Goal: Task Accomplishment & Management: Manage account settings

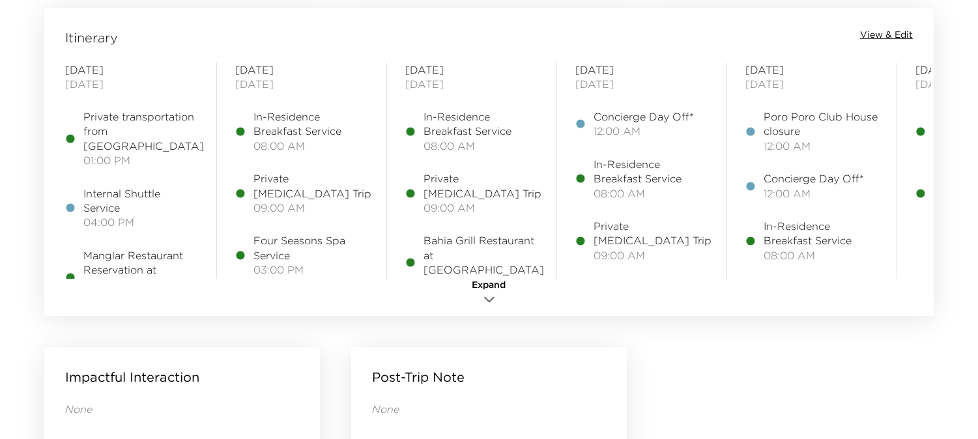
scroll to position [1085, 0]
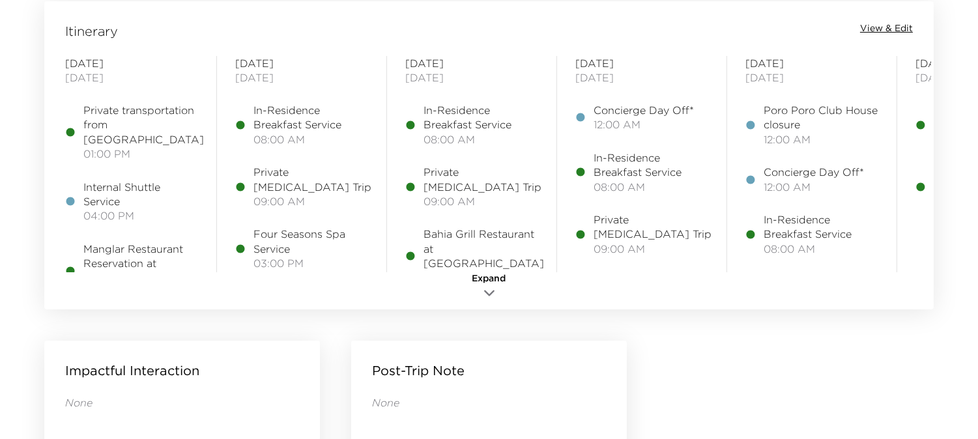
click at [486, 289] on icon "button" at bounding box center [489, 293] width 16 height 16
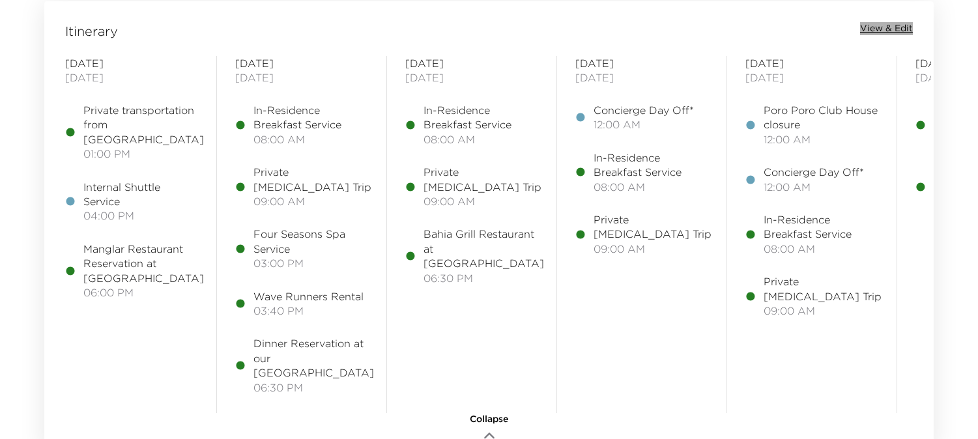
click at [887, 26] on span "View & Edit" at bounding box center [886, 28] width 53 height 13
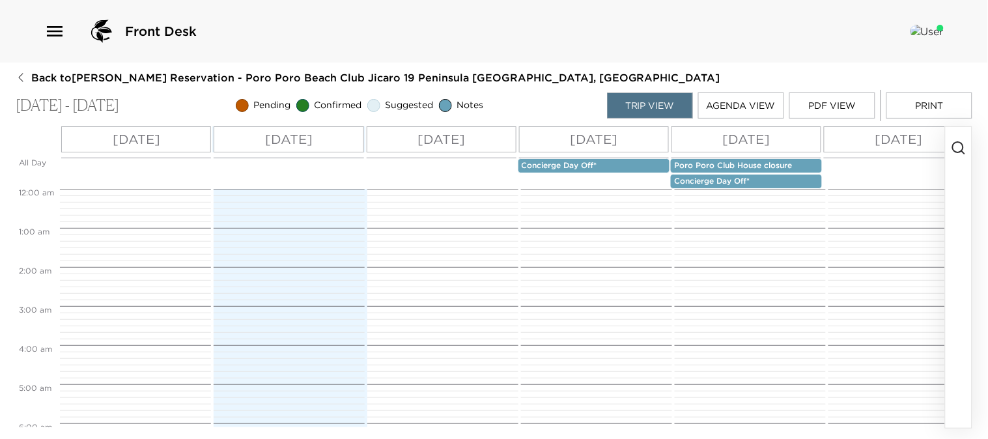
scroll to position [313, 0]
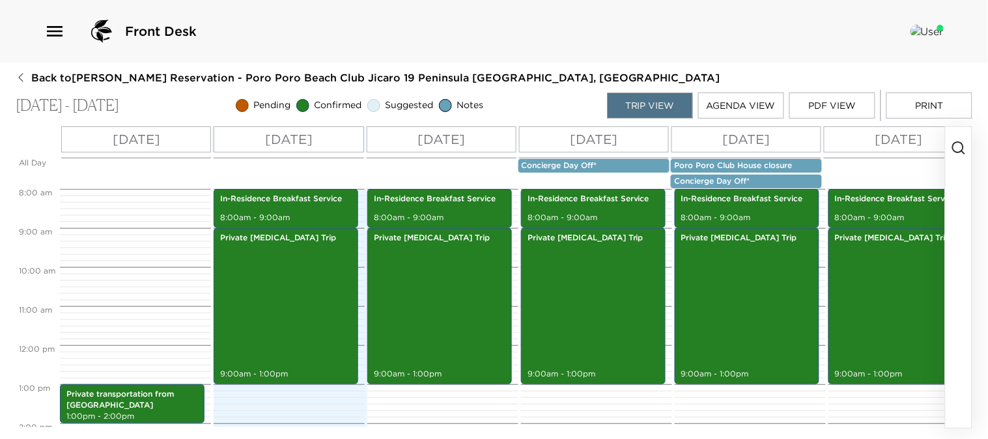
click at [958, 147] on icon "button" at bounding box center [959, 148] width 16 height 16
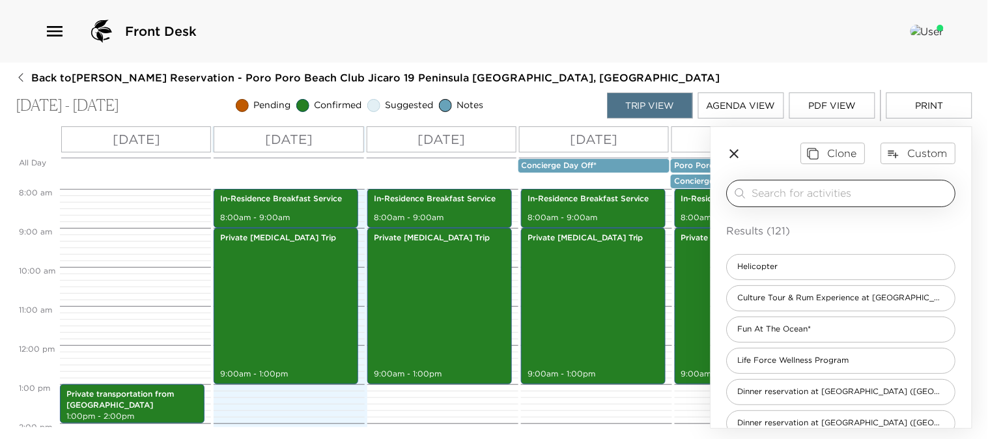
click at [874, 198] on input "search" at bounding box center [851, 193] width 198 height 15
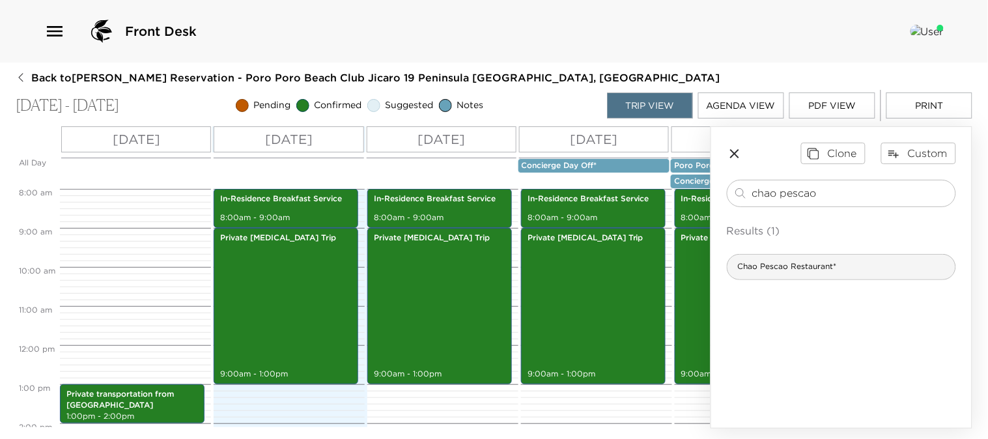
type input "chao pescao"
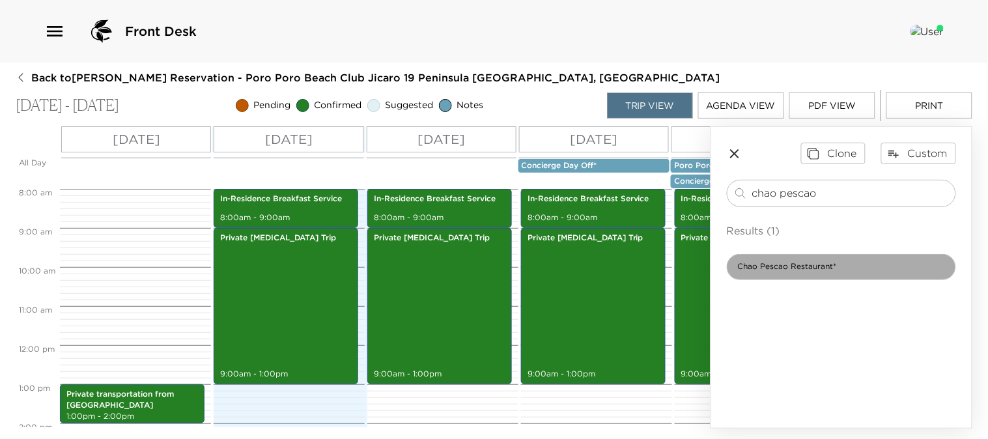
click at [831, 269] on span "Chao Pescao Restaurant*" at bounding box center [788, 266] width 120 height 11
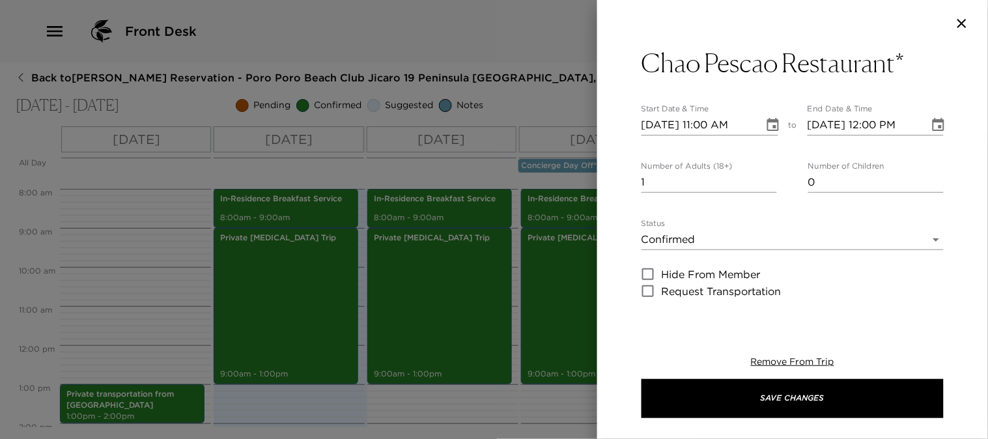
type textarea "A place designed for kicking back and sampling the chef's seasonal gourmet crea…"
click at [770, 122] on icon "Choose date, selected date is Aug 29, 2025" at bounding box center [773, 124] width 12 height 13
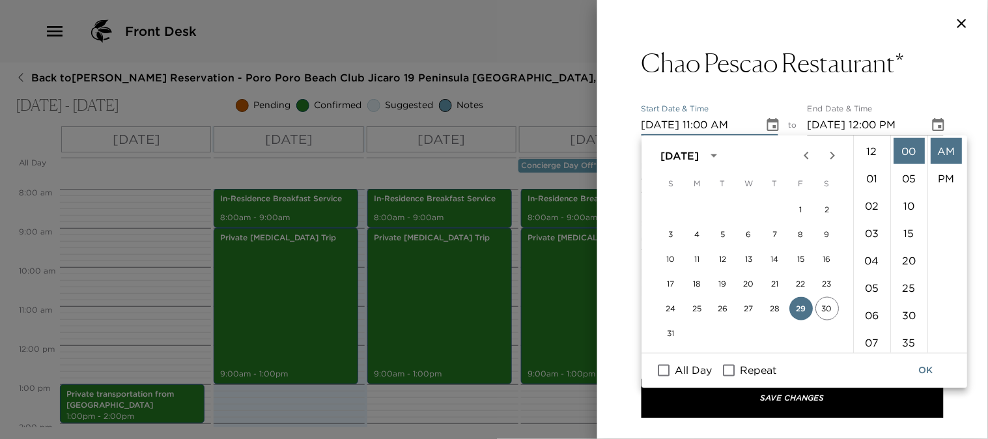
scroll to position [300, 0]
click at [835, 155] on icon "Next month" at bounding box center [833, 156] width 16 height 16
click at [696, 206] on button "1" at bounding box center [696, 209] width 23 height 23
type input "[DATE] 11:00 AM"
type input "[DATE] 12:00 PM"
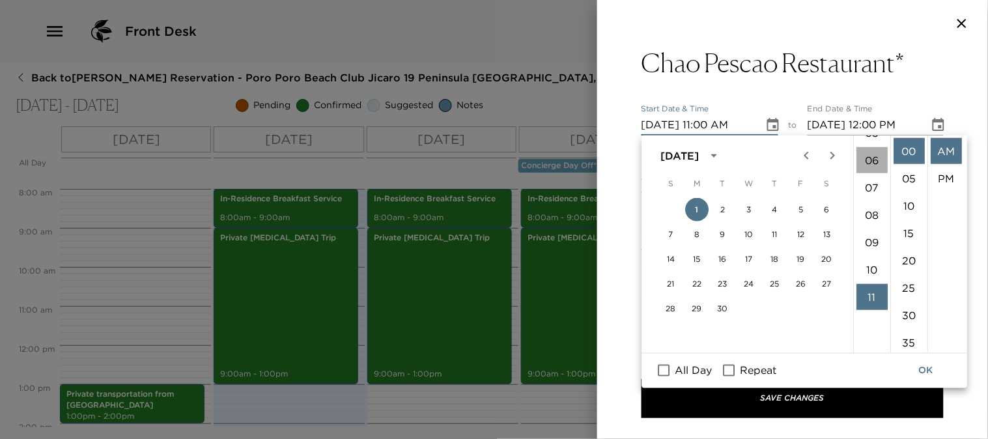
click at [874, 162] on li "06" at bounding box center [872, 160] width 31 height 26
click at [941, 176] on li "PM" at bounding box center [946, 178] width 31 height 26
type input "[DATE] 06:00 PM"
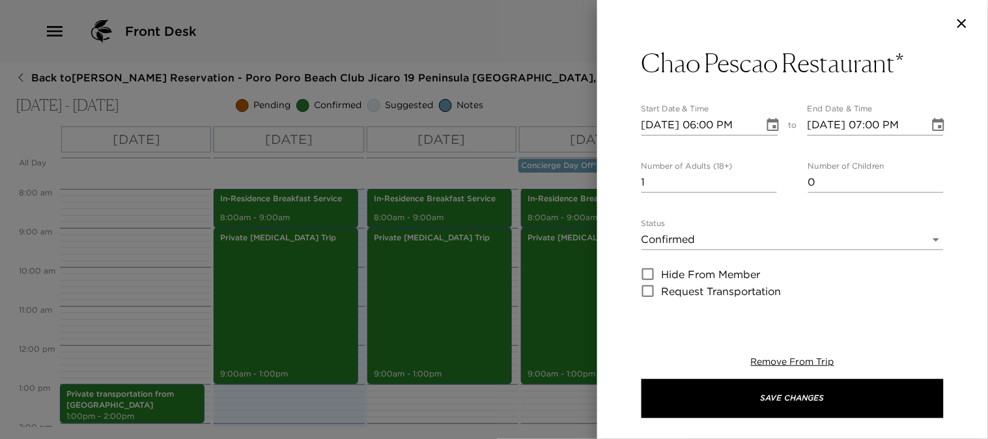
scroll to position [27, 0]
click at [933, 125] on icon "Choose date, selected date is Sep 1, 2025" at bounding box center [939, 124] width 12 height 13
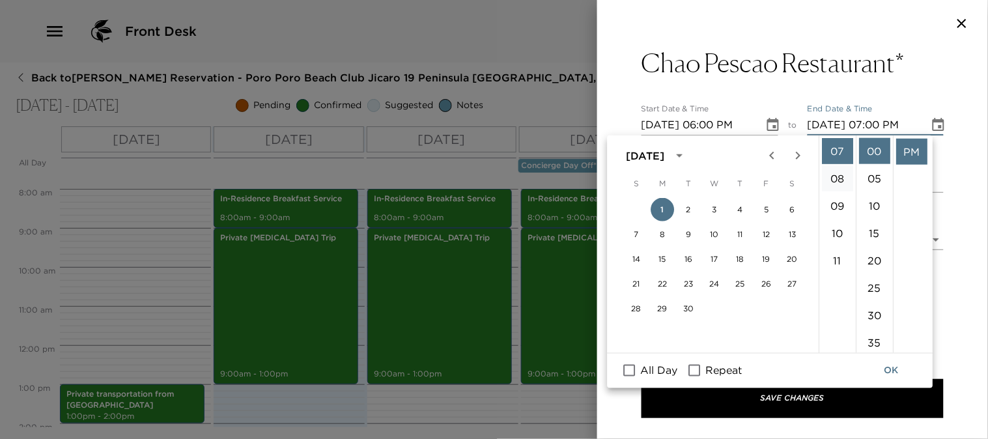
click at [837, 178] on li "08" at bounding box center [837, 178] width 31 height 26
type input "[DATE] 08:00 PM"
click at [895, 370] on button "OK" at bounding box center [892, 371] width 42 height 24
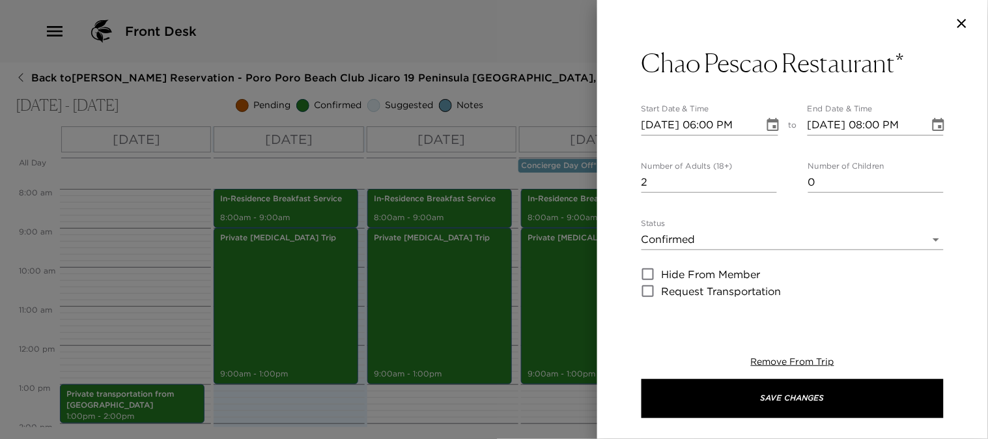
click at [767, 177] on input "2" at bounding box center [709, 182] width 135 height 21
click at [767, 177] on input "3" at bounding box center [709, 182] width 135 height 21
click at [767, 177] on input "4" at bounding box center [709, 182] width 135 height 21
click at [767, 177] on input "5" at bounding box center [709, 182] width 135 height 21
click at [767, 177] on input "6" at bounding box center [709, 182] width 135 height 21
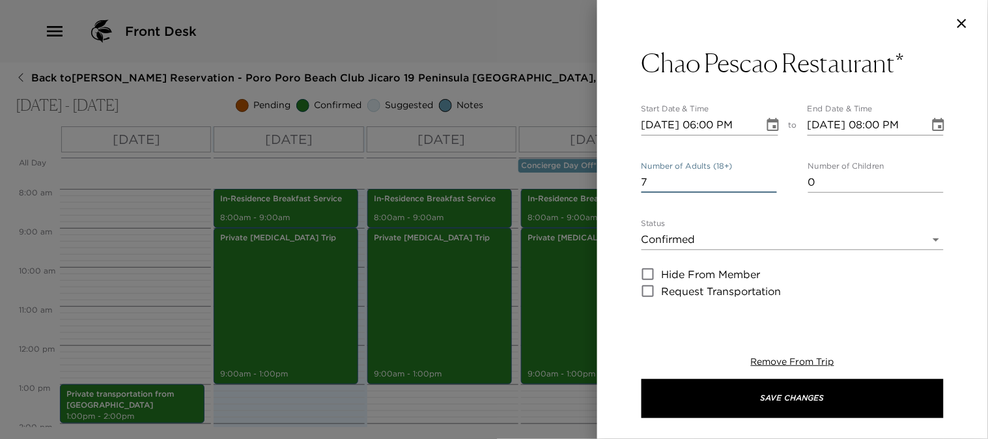
click at [767, 177] on input "7" at bounding box center [709, 182] width 135 height 21
type input "8"
click at [767, 177] on input "8" at bounding box center [709, 182] width 135 height 21
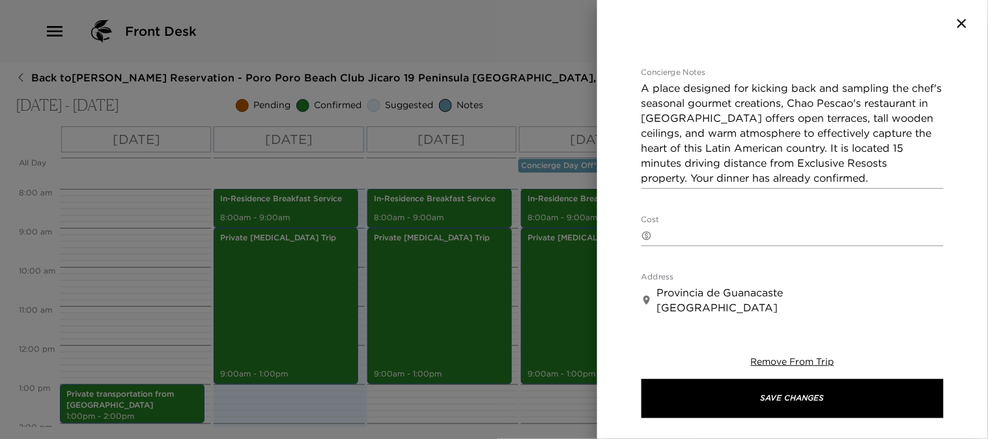
scroll to position [289, 0]
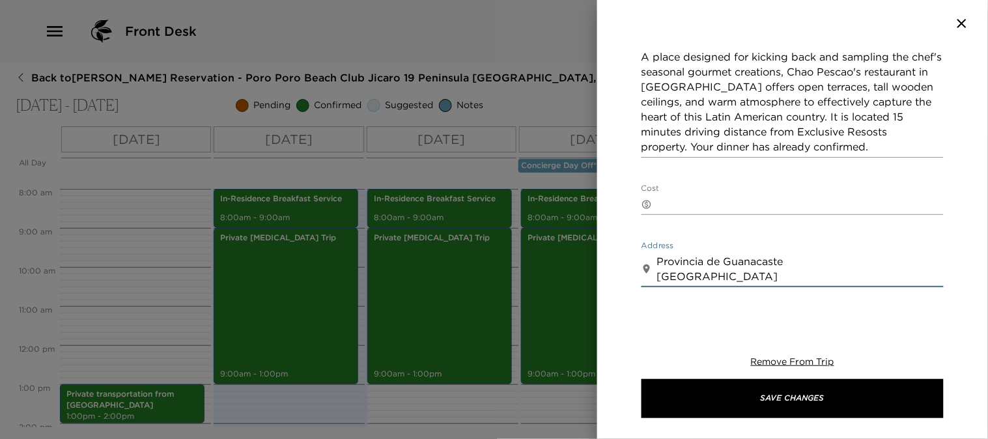
drag, startPoint x: 740, startPoint y: 280, endPoint x: 611, endPoint y: 245, distance: 133.7
click at [611, 245] on div "Chao Pescao Restaurant* Start Date & Time [DATE] 06:00 PM to End Date & Time [D…" at bounding box center [792, 180] width 391 height 267
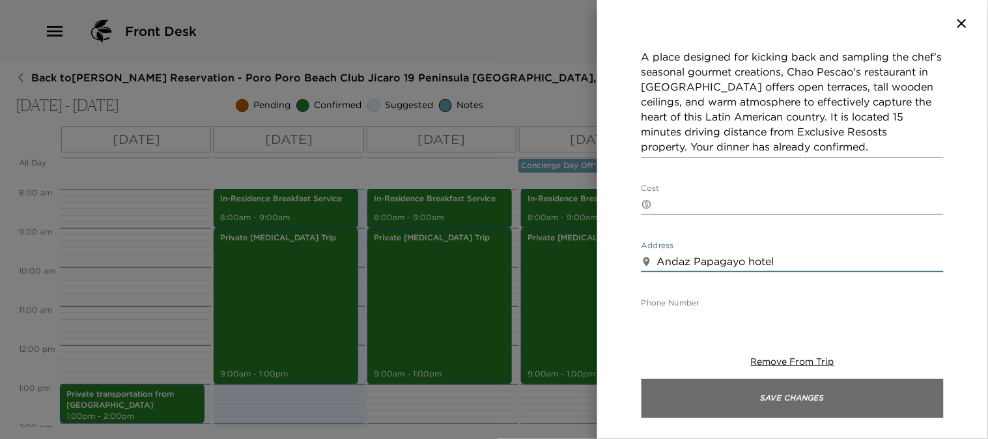
type textarea "Andaz Papagayo hotel"
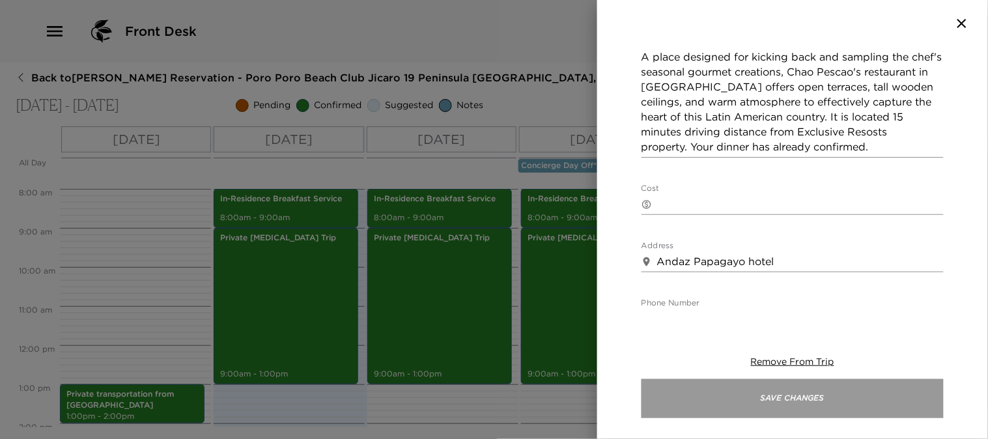
click at [679, 393] on button "Save Changes" at bounding box center [793, 398] width 302 height 39
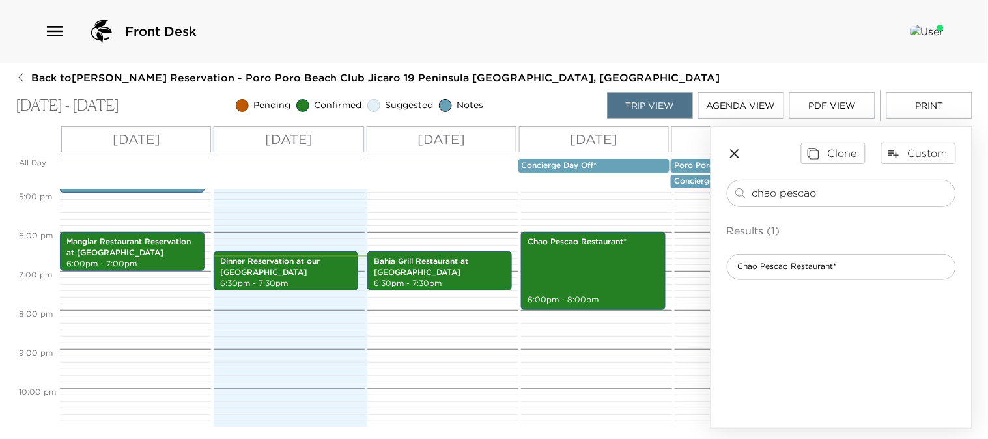
scroll to position [674, 0]
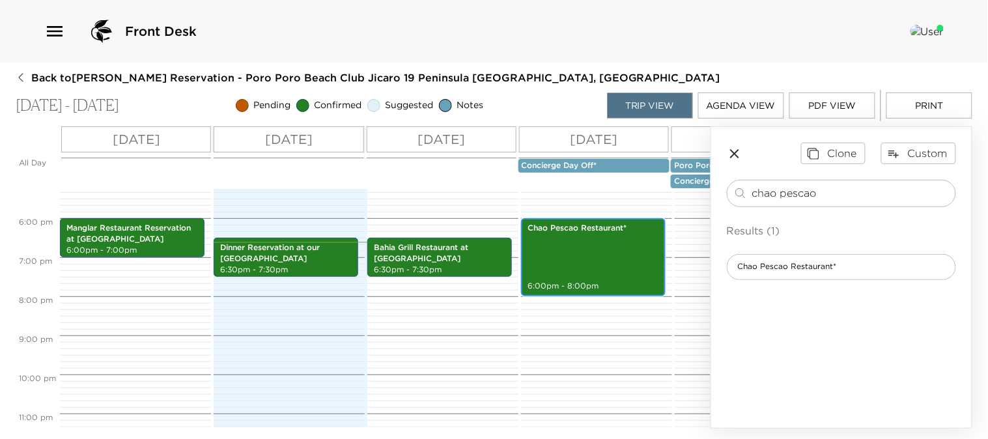
click at [607, 263] on div "Chao Pescao Restaurant* 6:00pm - 8:00pm" at bounding box center [593, 257] width 137 height 74
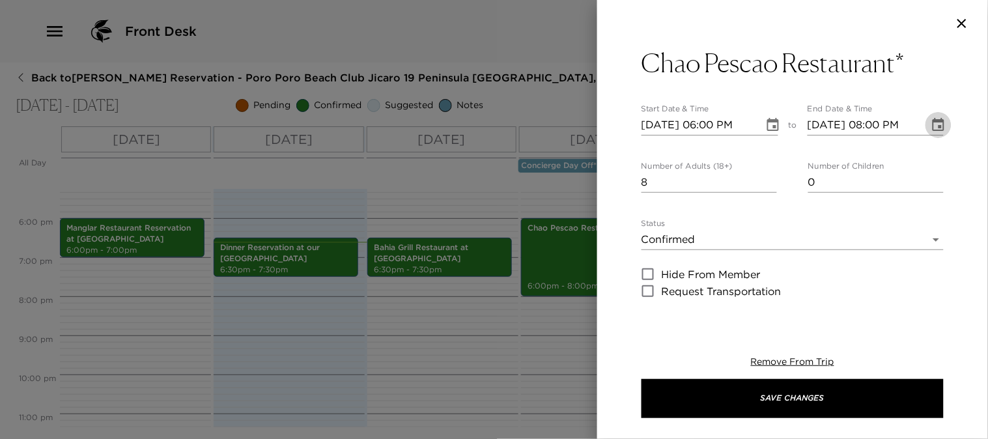
click at [932, 126] on icon "Choose date, selected date is Sep 1, 2025" at bounding box center [939, 125] width 16 height 16
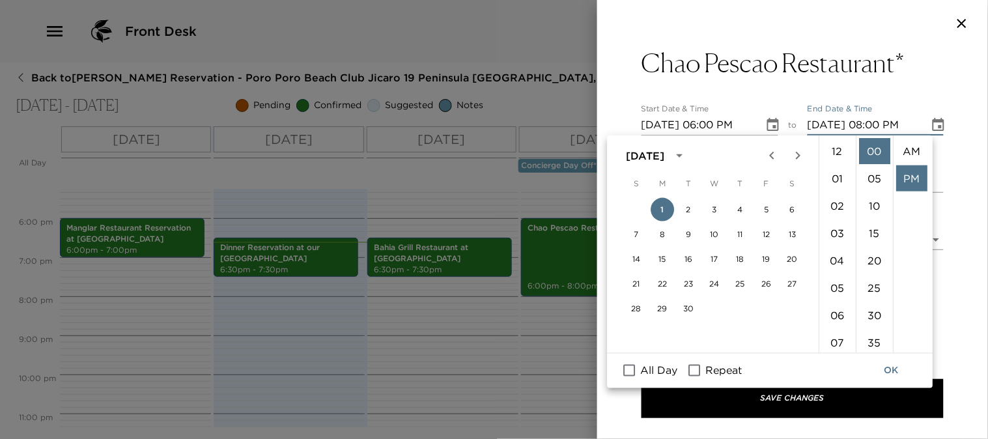
scroll to position [27, 0]
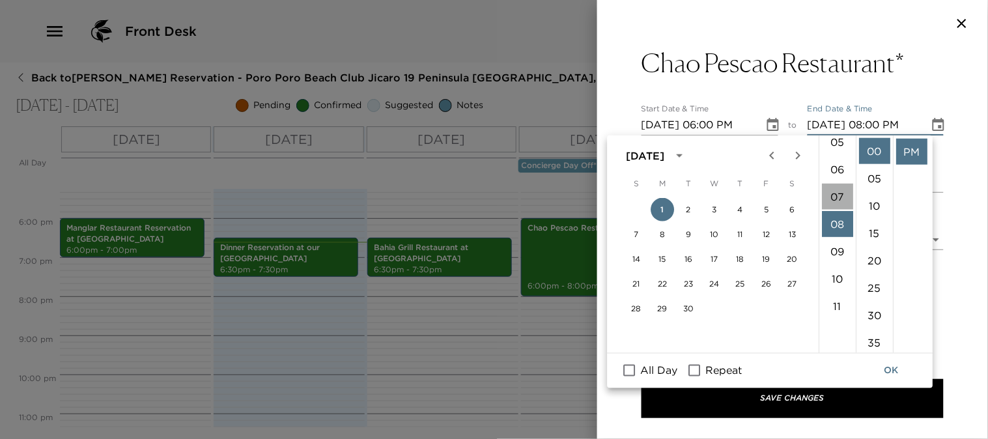
click at [839, 194] on li "07" at bounding box center [837, 197] width 31 height 26
type input "[DATE] 07:00 PM"
click at [889, 367] on button "OK" at bounding box center [892, 371] width 42 height 24
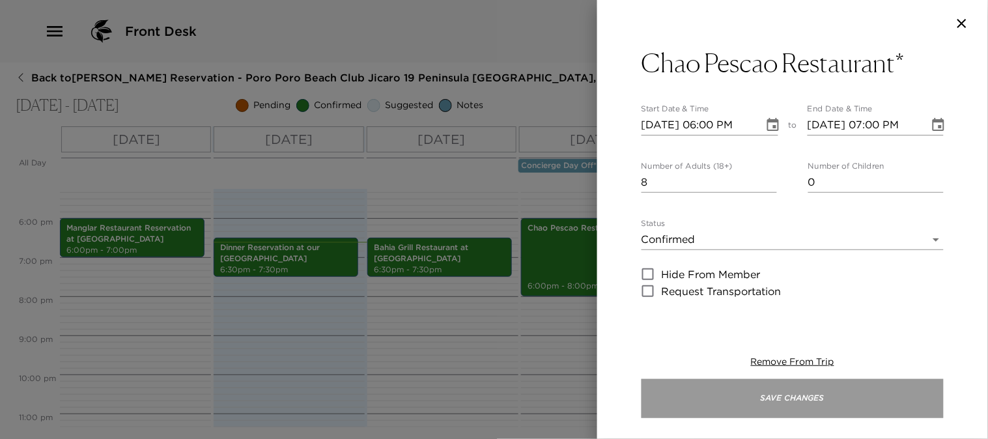
click at [851, 401] on button "Save Changes" at bounding box center [793, 398] width 302 height 39
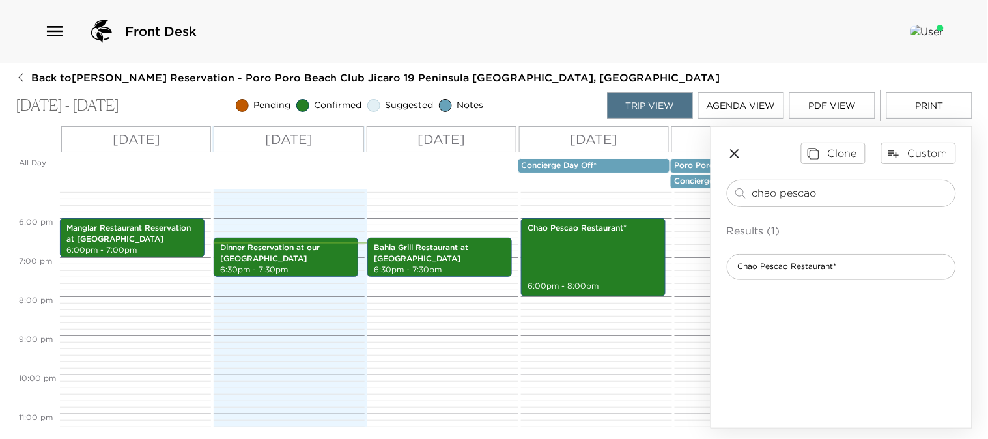
click at [733, 153] on icon "button" at bounding box center [735, 154] width 16 height 16
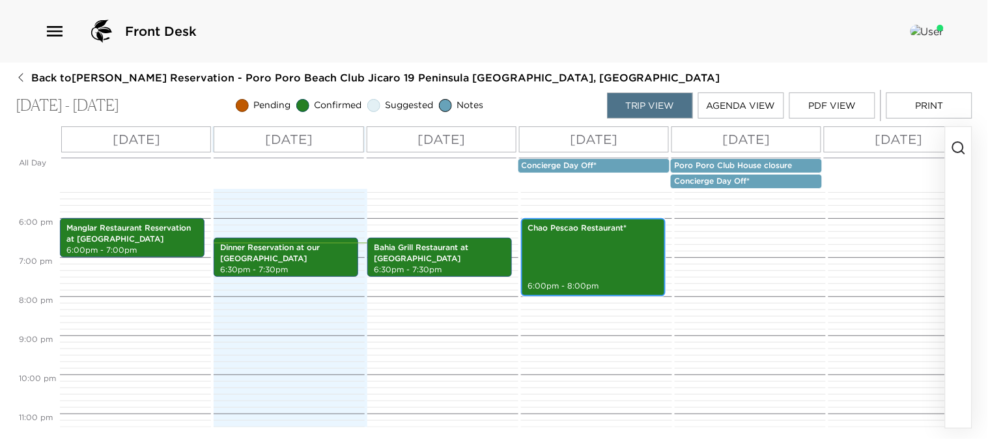
click at [627, 274] on div "Chao Pescao Restaurant* 6:00pm - 8:00pm" at bounding box center [593, 257] width 137 height 74
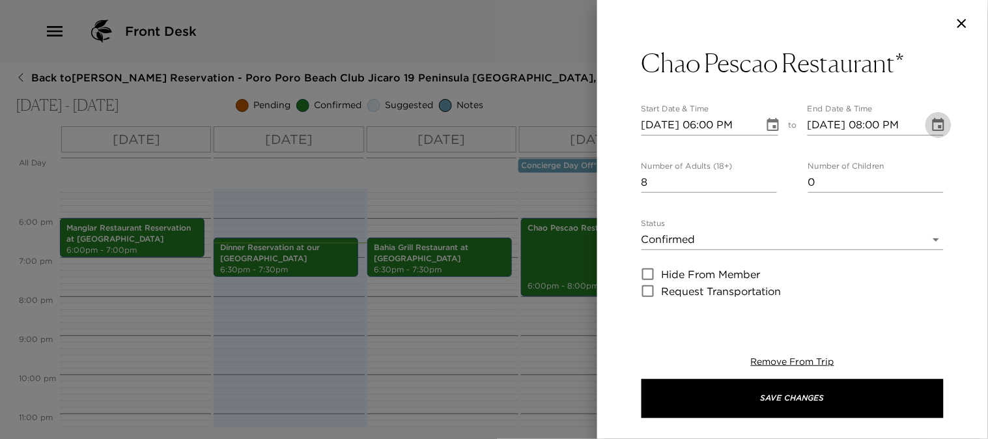
click at [933, 121] on icon "Choose date, selected date is Sep 1, 2025" at bounding box center [939, 124] width 12 height 13
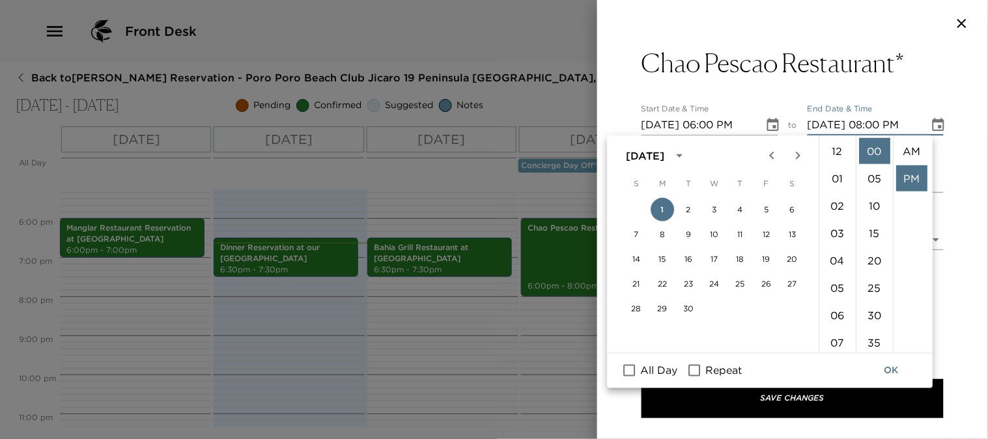
scroll to position [27, 0]
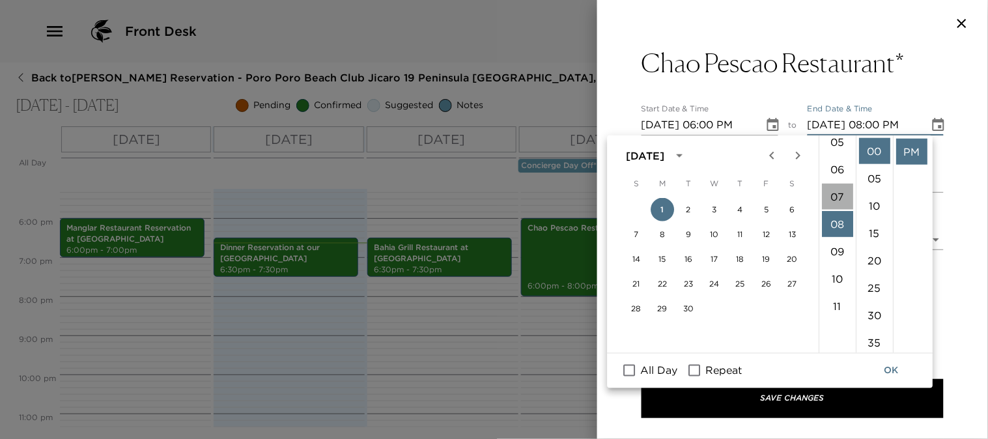
click at [835, 192] on li "07" at bounding box center [837, 197] width 31 height 26
type input "[DATE] 07:00 PM"
click at [889, 367] on button "OK" at bounding box center [892, 371] width 42 height 24
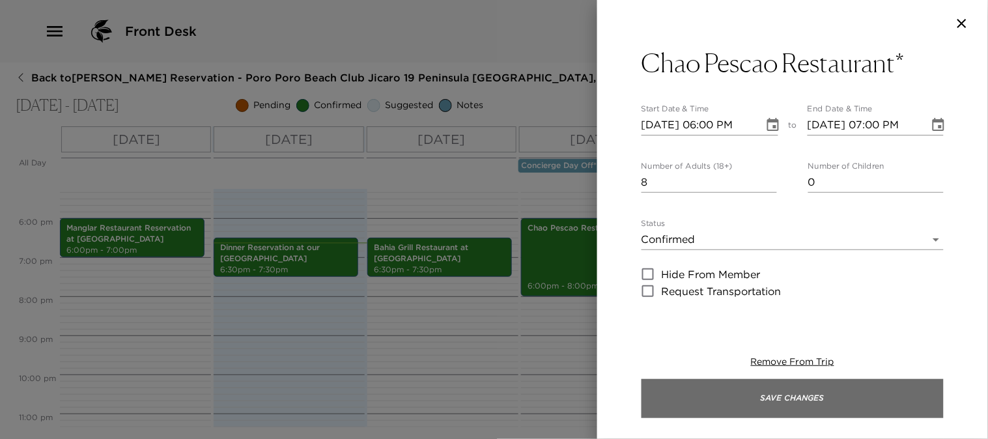
click at [801, 398] on button "Save Changes" at bounding box center [793, 398] width 302 height 39
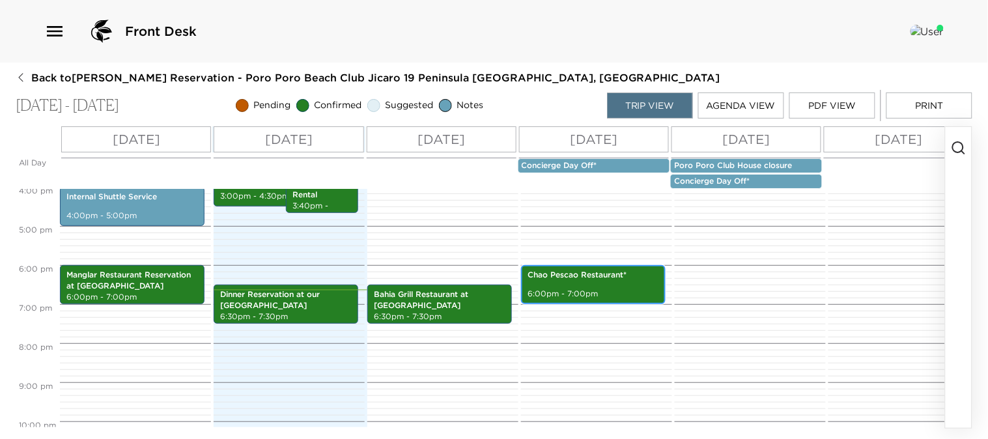
scroll to position [602, 0]
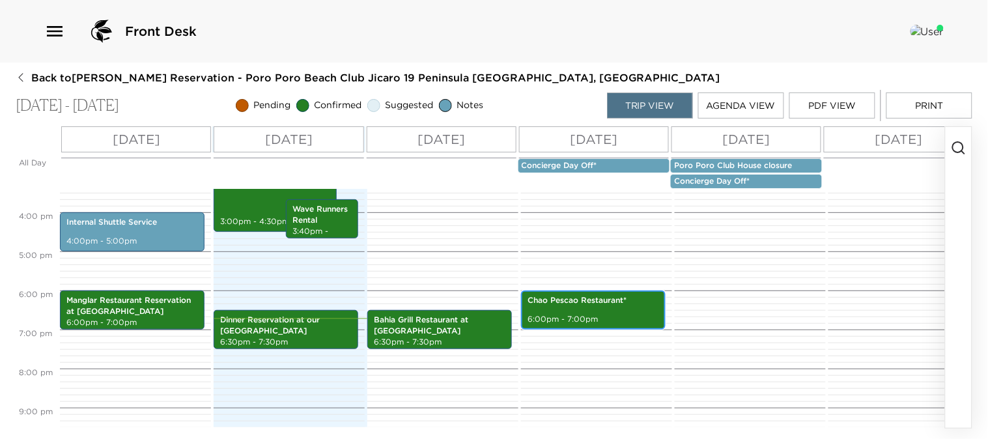
click at [649, 313] on div "Chao Pescao Restaurant* 6:00pm - 7:00pm" at bounding box center [593, 309] width 137 height 35
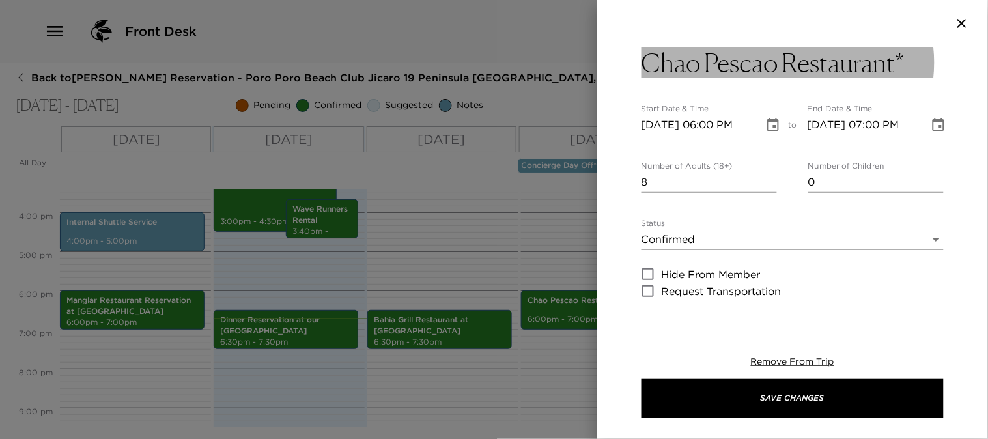
click at [897, 64] on h3 "Chao Pescao Restaurant*" at bounding box center [773, 62] width 263 height 31
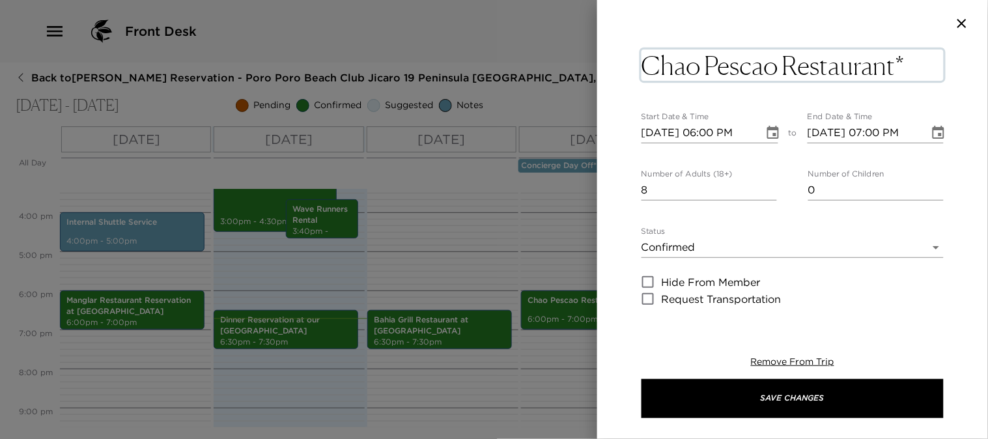
click at [917, 63] on textarea "Chao Pescao Restaurant*" at bounding box center [793, 65] width 302 height 31
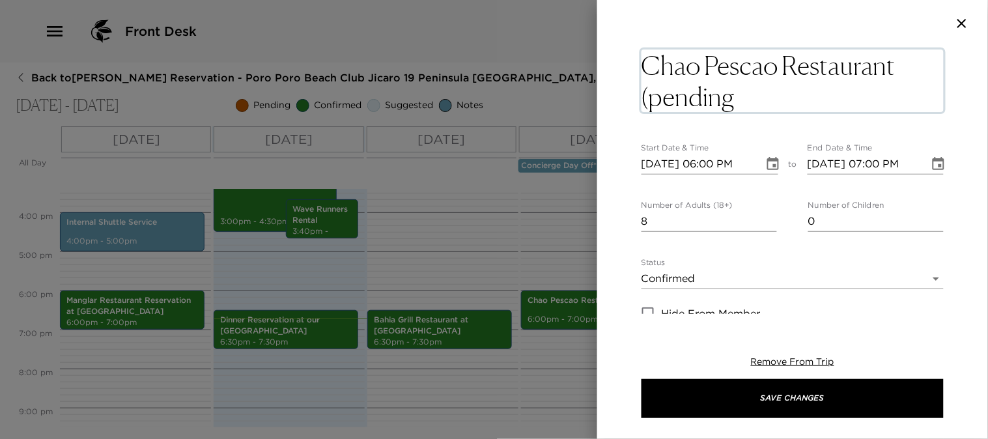
type textarea "Chao Pescao Restaurant (pending)"
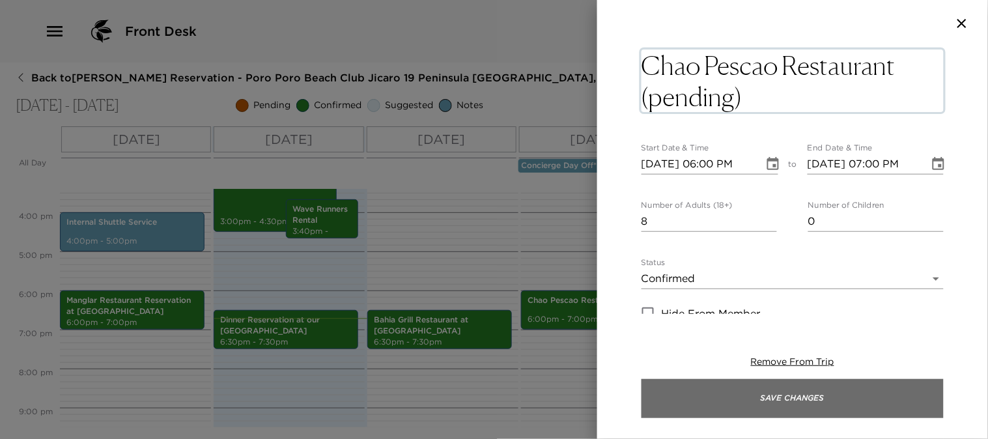
click at [786, 407] on button "Save Changes" at bounding box center [793, 398] width 302 height 39
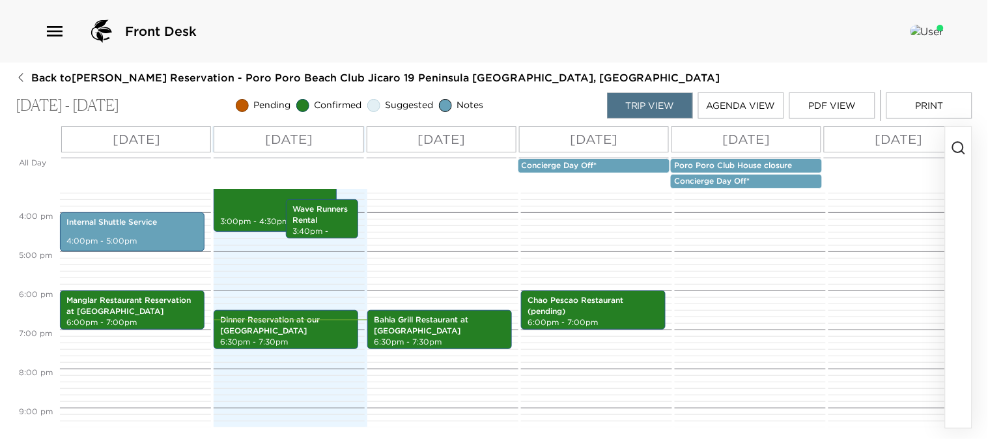
click at [955, 143] on circle "button" at bounding box center [958, 147] width 10 height 10
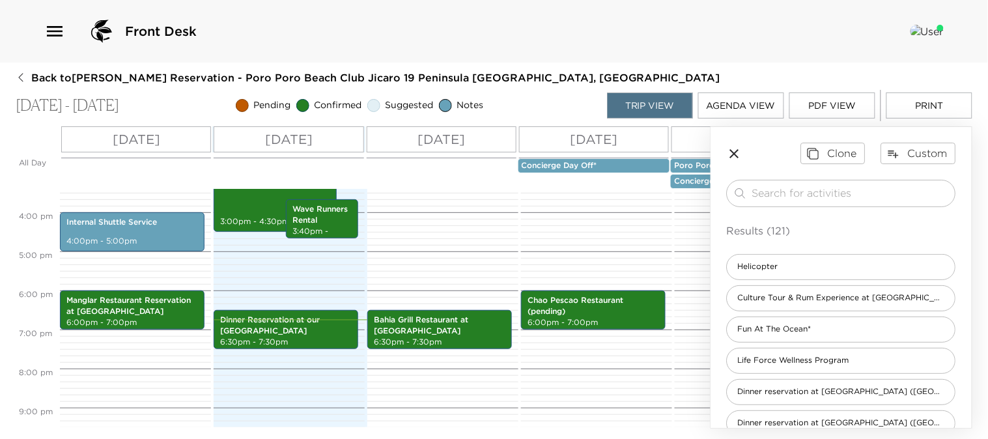
click at [854, 210] on div "​ Results (121) Helicopter Culture Tour & Rum Experience at [GEOGRAPHIC_DATA] F…" at bounding box center [841, 386] width 229 height 413
click at [854, 194] on input "search" at bounding box center [851, 193] width 198 height 15
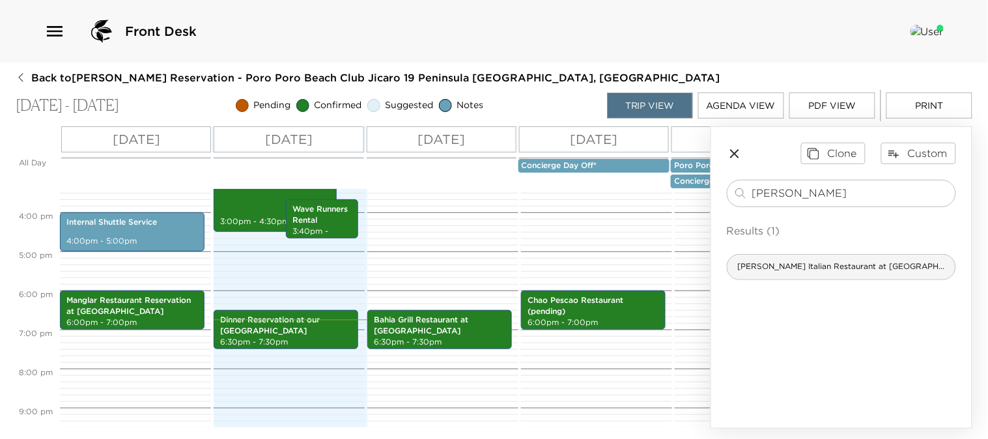
type input "[PERSON_NAME]"
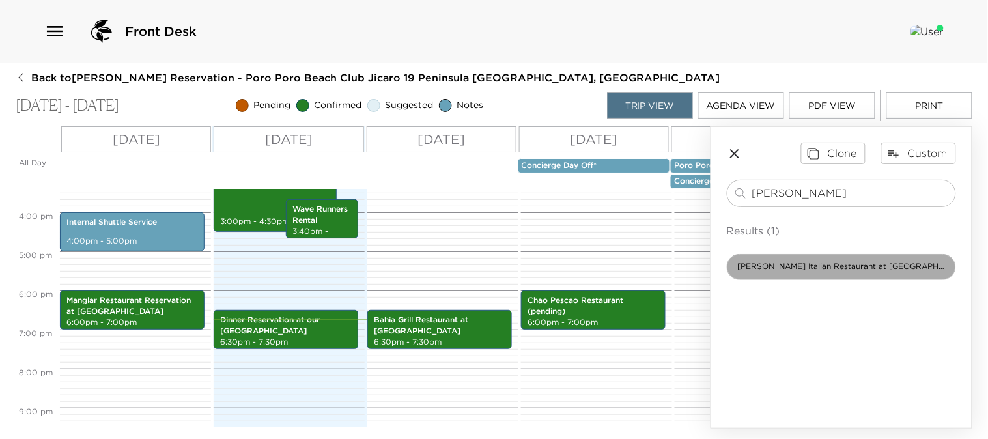
click at [825, 265] on span "[PERSON_NAME] Italian Restaurant at [GEOGRAPHIC_DATA]*" at bounding box center [842, 266] width 228 height 11
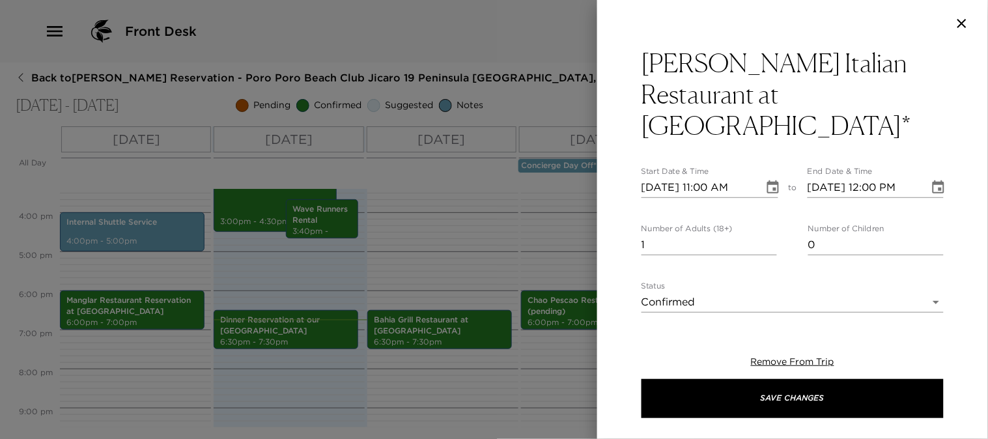
type textarea "Your dinner reservation at [GEOGRAPHIC_DATA] Italian restaurant. located at [GE…"
click at [769, 180] on icon "Choose date, selected date is Aug 29, 2025" at bounding box center [773, 186] width 12 height 13
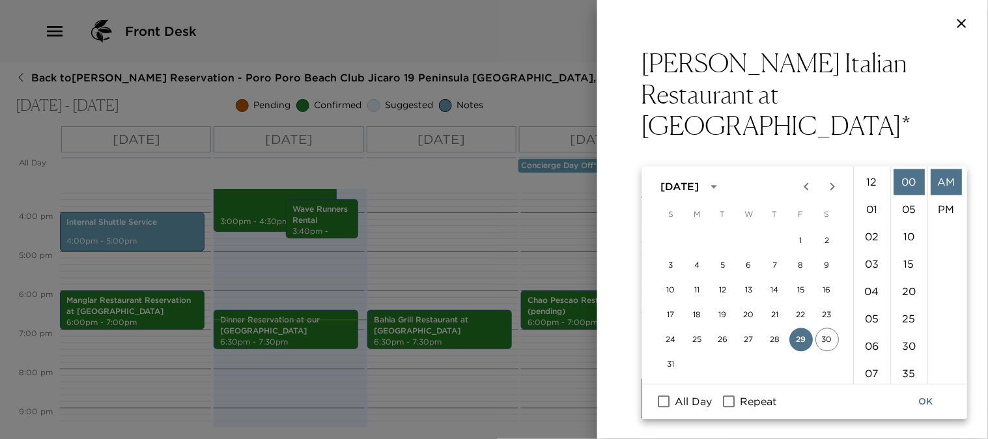
scroll to position [300, 0]
click at [834, 188] on icon "Next month" at bounding box center [833, 187] width 16 height 16
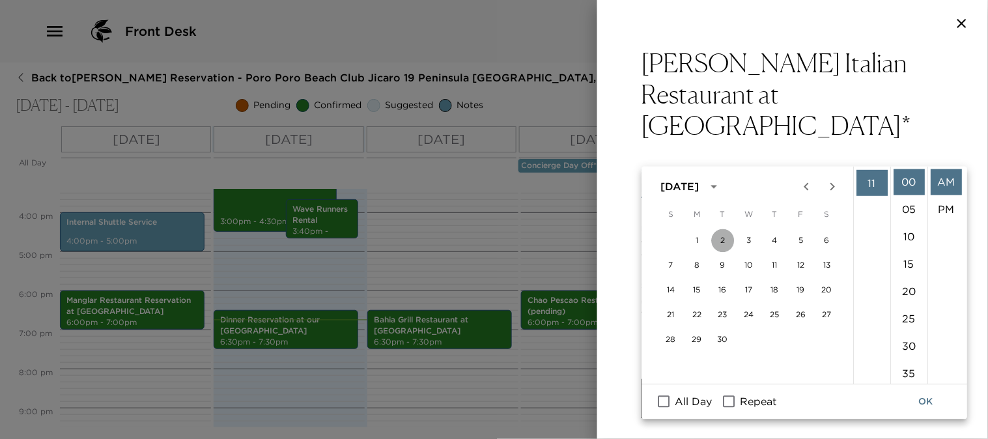
click at [724, 239] on button "2" at bounding box center [722, 240] width 23 height 23
type input "[DATE] 11:00 AM"
type input "[DATE] 12:00 PM"
click at [868, 192] on li "06" at bounding box center [872, 191] width 31 height 26
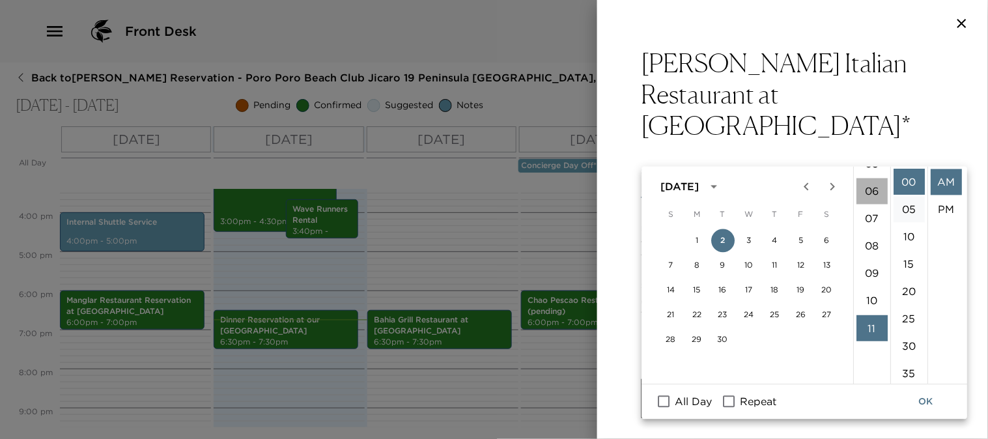
scroll to position [164, 0]
click at [909, 347] on li "30" at bounding box center [909, 347] width 31 height 26
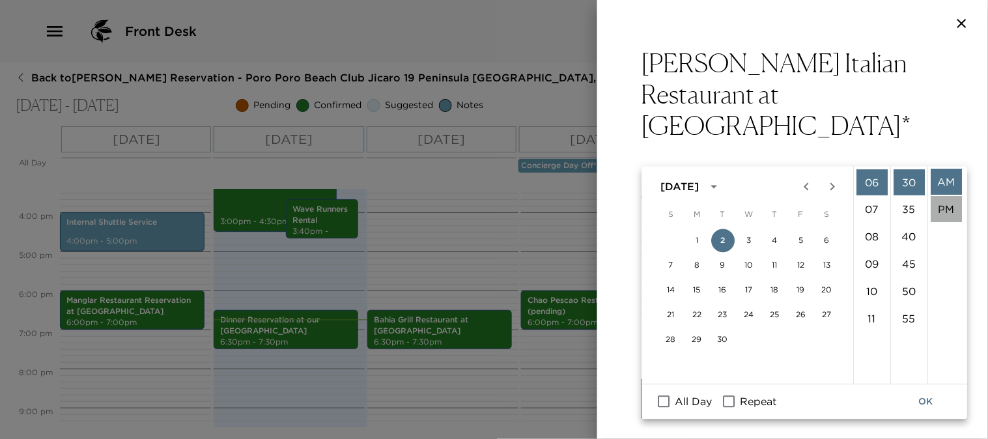
click at [943, 213] on li "PM" at bounding box center [946, 210] width 31 height 26
type input "[DATE] 06:30 PM"
type input "[DATE] 07:30 PM"
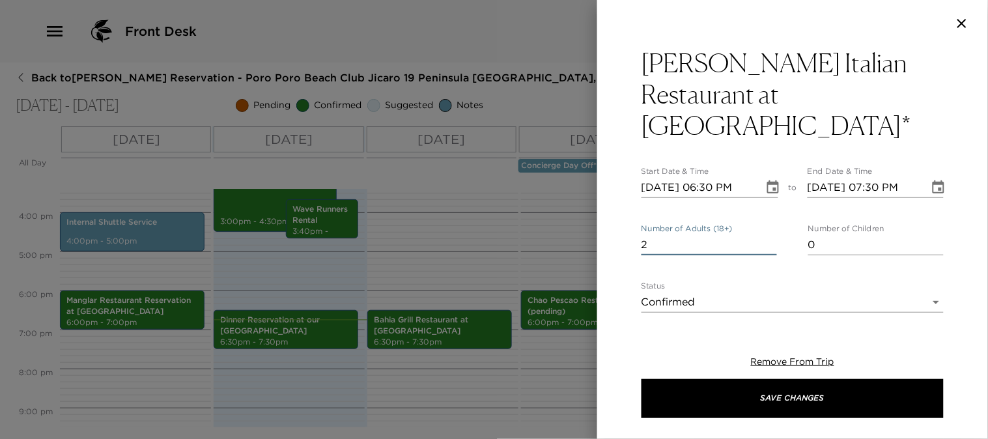
click at [766, 235] on input "2" at bounding box center [709, 245] width 135 height 21
click at [766, 235] on input "3" at bounding box center [709, 245] width 135 height 21
click at [766, 235] on input "4" at bounding box center [709, 245] width 135 height 21
click at [766, 235] on input "5" at bounding box center [709, 245] width 135 height 21
click at [766, 235] on input "6" at bounding box center [709, 245] width 135 height 21
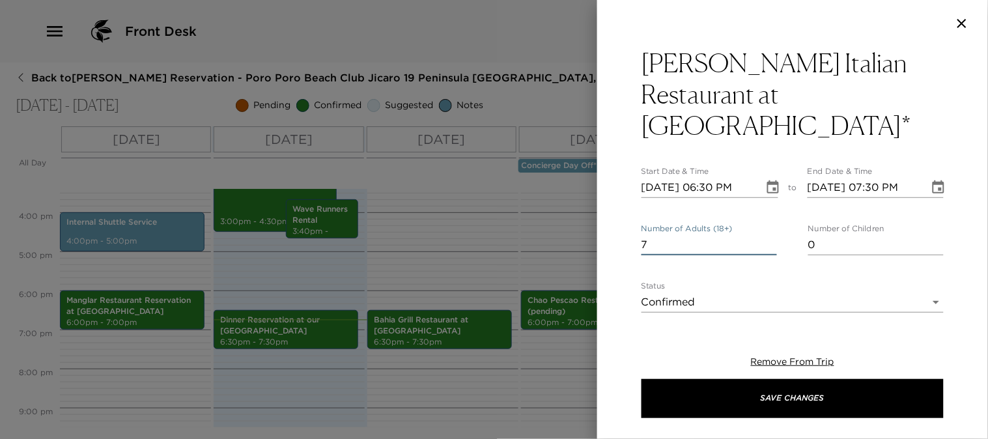
click at [766, 235] on input "7" at bounding box center [709, 245] width 135 height 21
type input "8"
click at [766, 235] on input "8" at bounding box center [709, 245] width 135 height 21
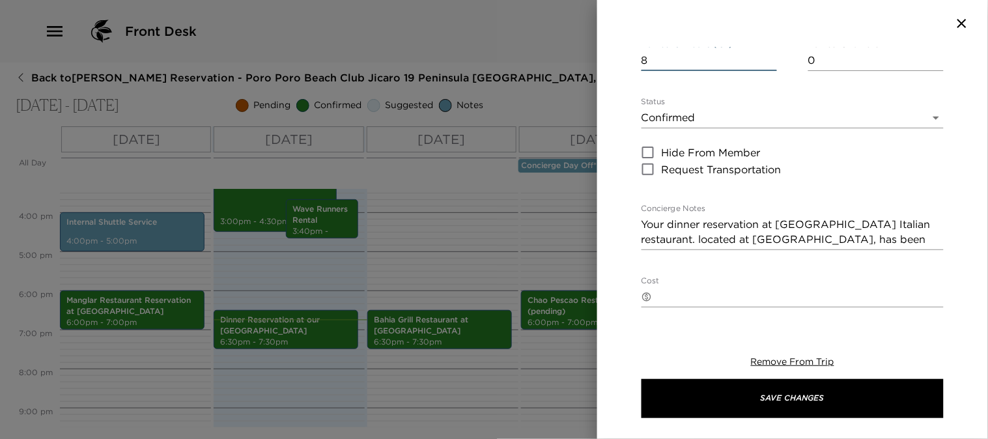
scroll to position [217, 0]
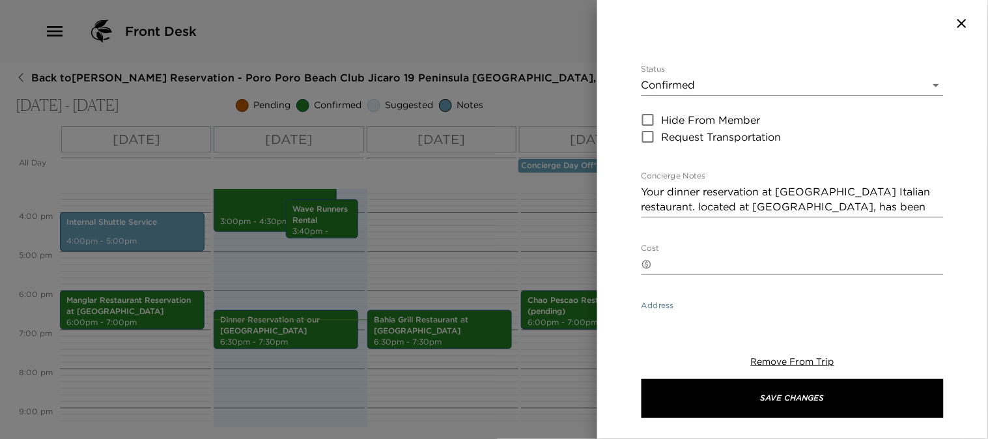
drag, startPoint x: 721, startPoint y: 304, endPoint x: 642, endPoint y: 292, distance: 80.3
click at [645, 311] on div "​ Peninsula Papagayo CR-G [GEOGRAPHIC_DATA] x" at bounding box center [793, 329] width 302 height 36
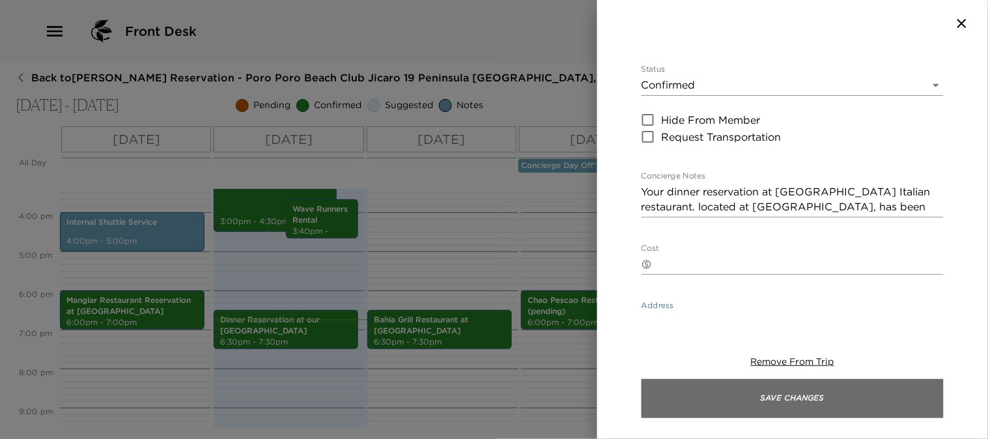
type textarea "[GEOGRAPHIC_DATA]"
click at [674, 389] on button "Save Changes" at bounding box center [793, 398] width 302 height 39
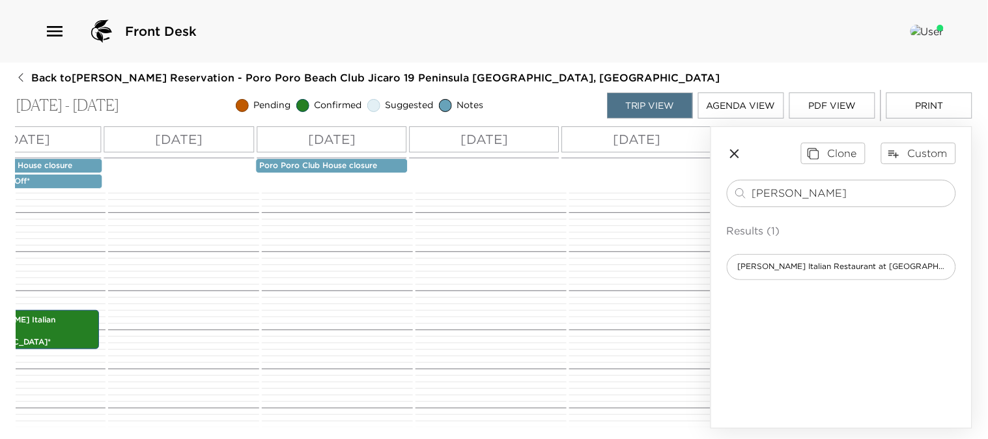
scroll to position [0, 698]
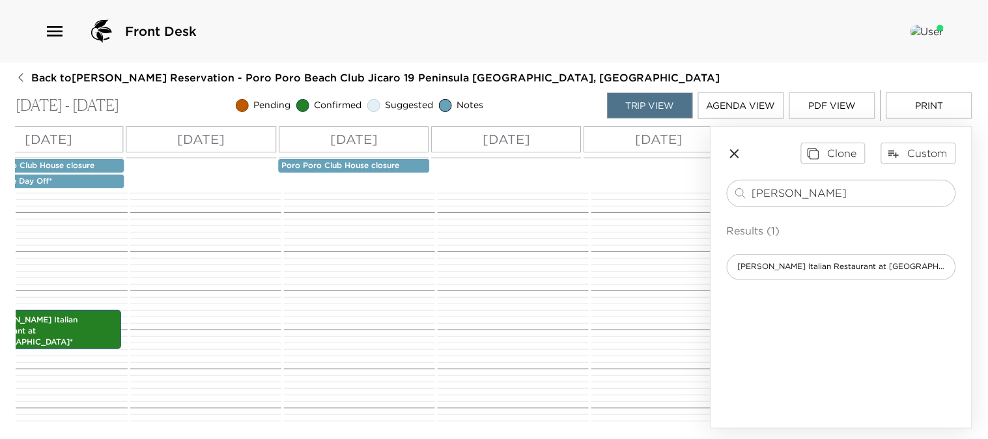
drag, startPoint x: 799, startPoint y: 192, endPoint x: 637, endPoint y: 192, distance: 162.2
click at [640, 192] on div "All Day [DATE] [DATE] [DATE] [DATE] [DATE] [DATE] [DATE] [DATE] [DATE] [DATE] C…" at bounding box center [494, 277] width 957 height 302
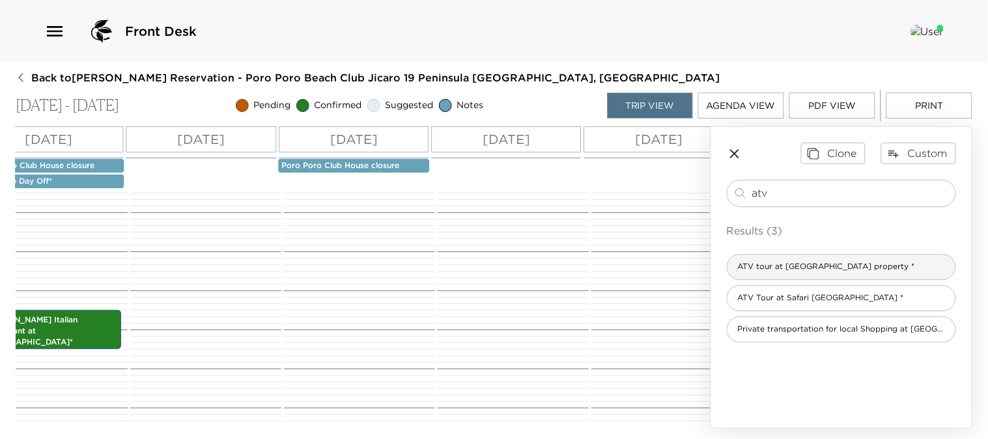
type input "atv"
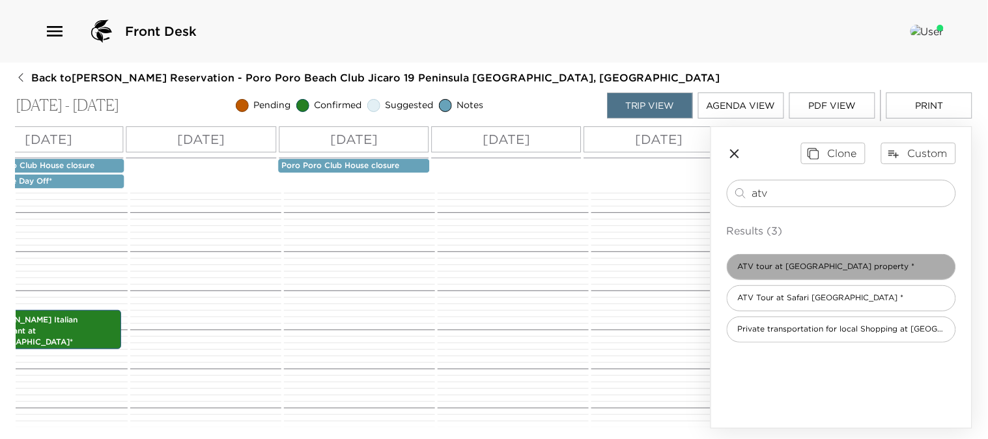
click at [783, 272] on div "ATV tour at [GEOGRAPHIC_DATA] property *" at bounding box center [841, 267] width 229 height 26
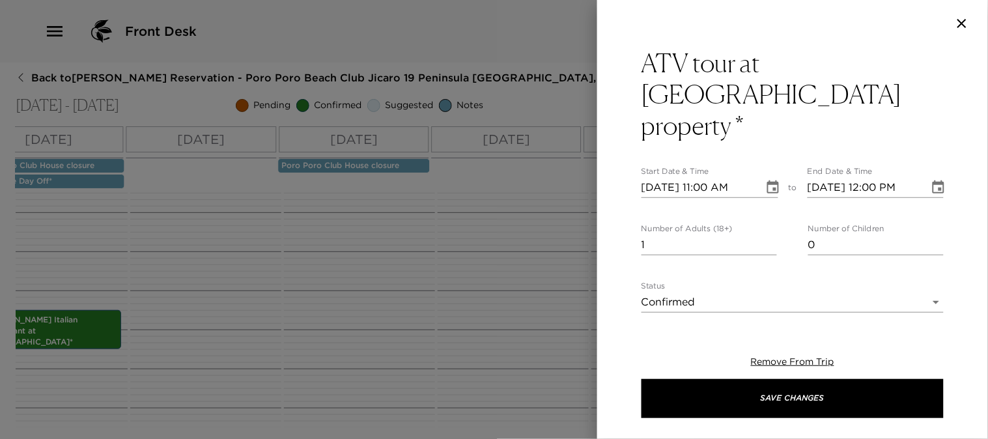
type textarea "Your ATV tour at [GEOGRAPHIC_DATA] is confirmed. Enjoy an exhilarating ATV tour…"
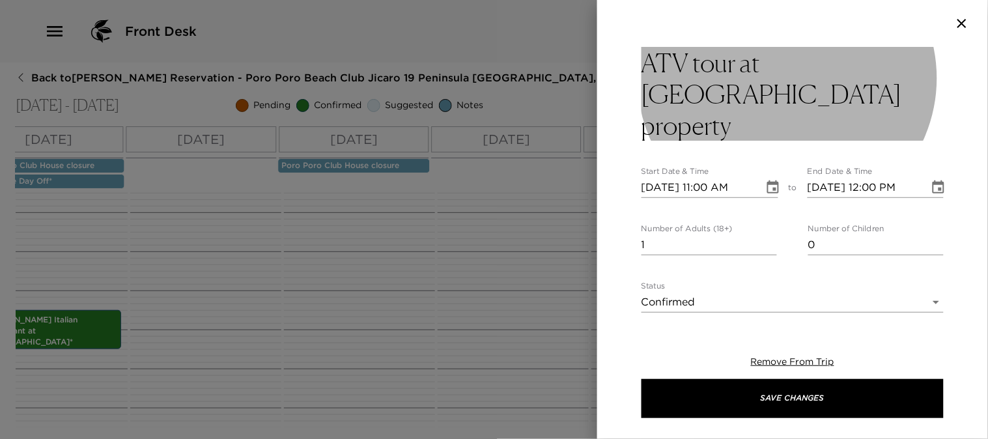
click at [766, 96] on h3 "ATV tour at [GEOGRAPHIC_DATA] property" at bounding box center [793, 94] width 302 height 94
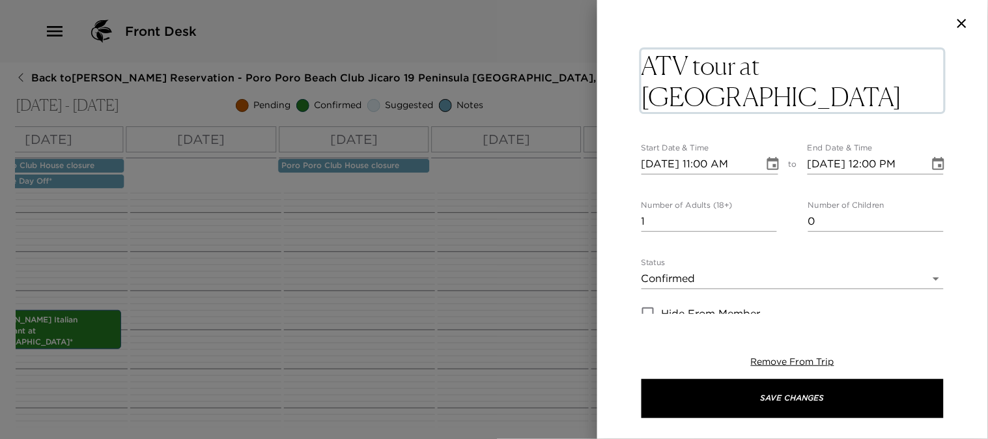
click at [767, 96] on textarea "ATV tour at [GEOGRAPHIC_DATA] property" at bounding box center [793, 81] width 302 height 63
click at [769, 160] on icon "Choose date, selected date is Aug 29, 2025" at bounding box center [773, 164] width 16 height 16
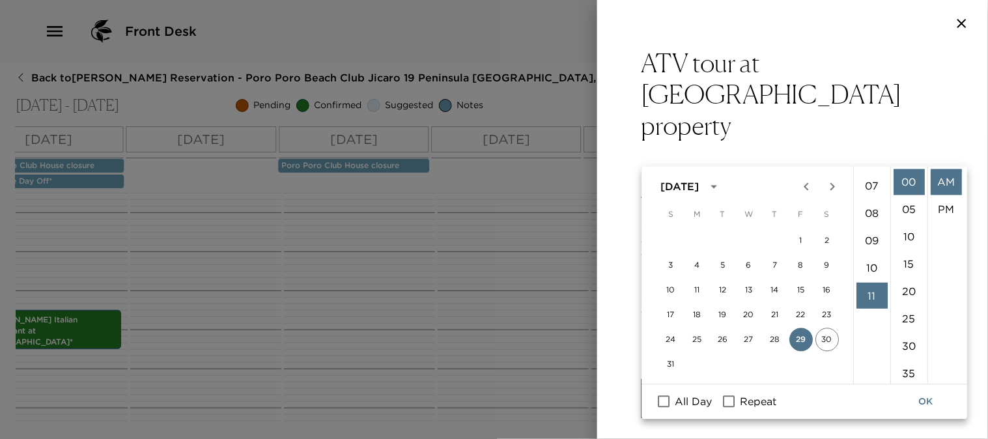
scroll to position [155, 0]
click at [870, 272] on li "09" at bounding box center [872, 274] width 31 height 26
click at [827, 191] on icon "Next month" at bounding box center [833, 187] width 16 height 16
click at [774, 239] on button "4" at bounding box center [774, 240] width 23 height 23
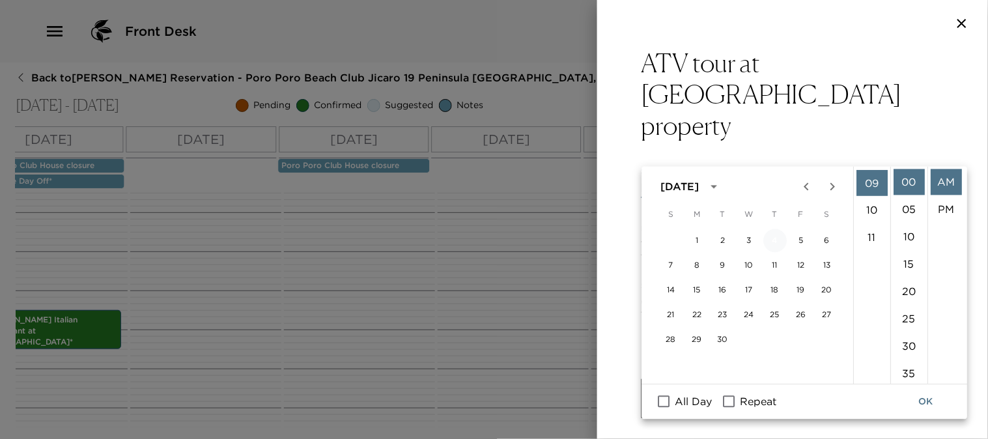
type input "[DATE] 09:00 AM"
click at [931, 180] on icon "Choose date, selected date is Sep 4, 2025" at bounding box center [939, 188] width 16 height 16
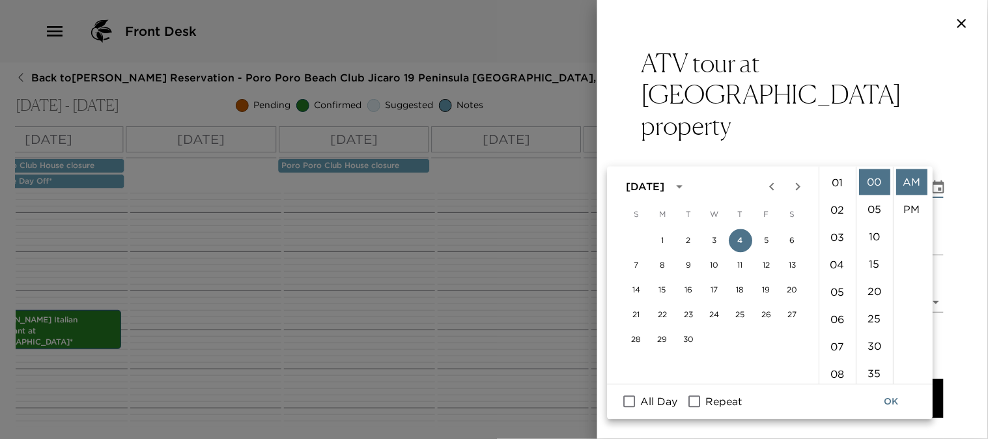
scroll to position [0, 0]
click at [839, 184] on li "12" at bounding box center [837, 182] width 31 height 26
click at [910, 210] on li "PM" at bounding box center [911, 210] width 31 height 26
type input "[DATE] 10:00 PM"
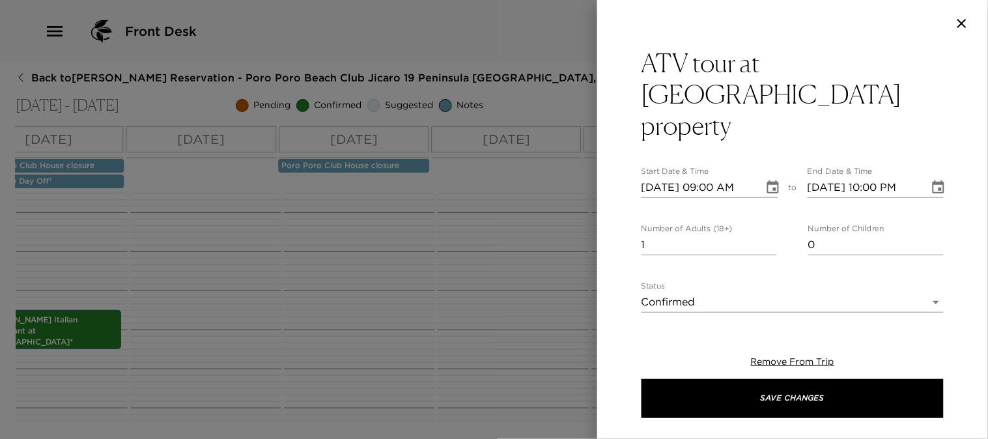
scroll to position [27, 0]
type input "2"
click at [765, 235] on input "2" at bounding box center [709, 245] width 135 height 21
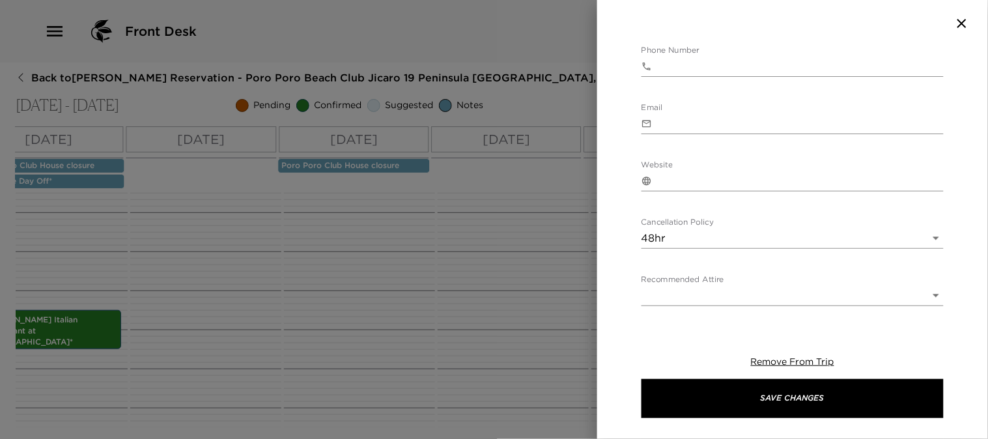
scroll to position [622, 0]
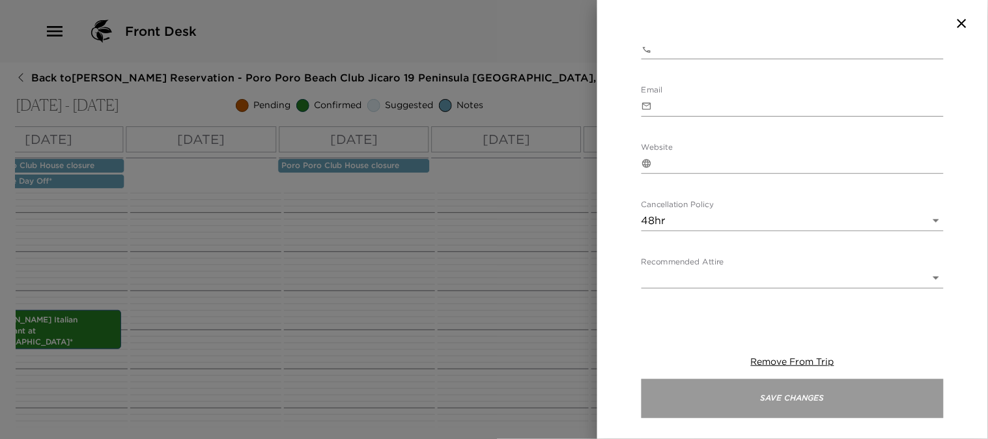
click at [728, 393] on button "Save Changes" at bounding box center [793, 398] width 302 height 39
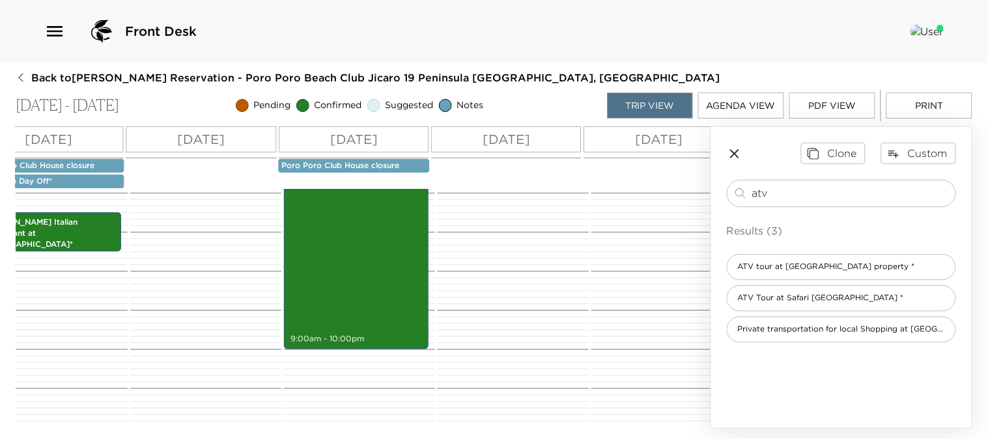
scroll to position [710, 0]
click at [367, 297] on div "ATV tour at [GEOGRAPHIC_DATA] property 9:00am - 10:00pm" at bounding box center [356, 95] width 137 height 504
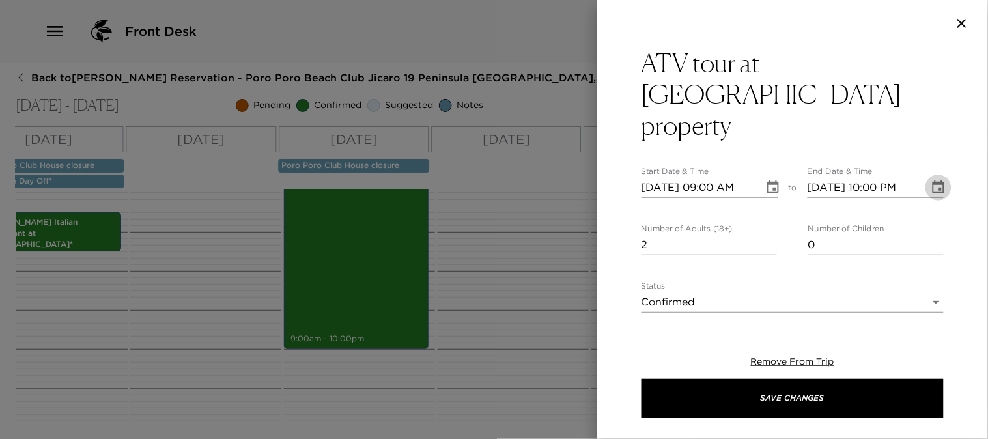
click at [931, 180] on icon "Choose date, selected date is Sep 4, 2025" at bounding box center [939, 188] width 16 height 16
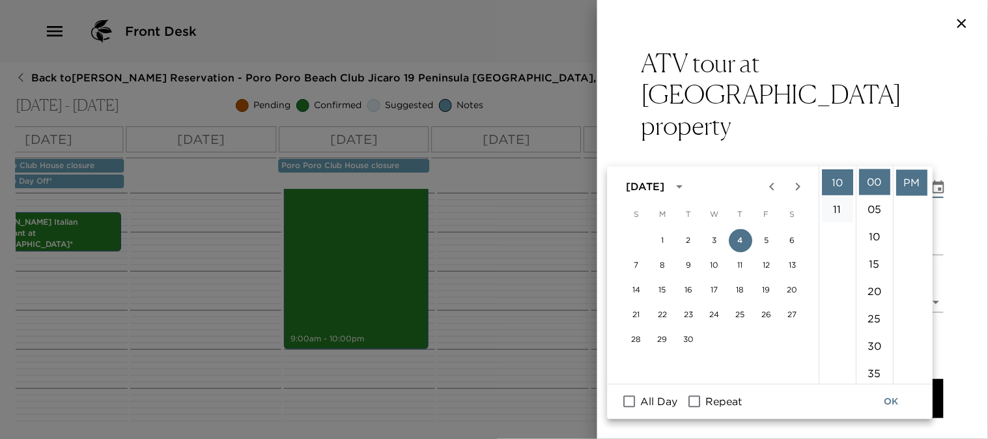
scroll to position [0, 0]
click at [836, 181] on li "12" at bounding box center [837, 182] width 31 height 26
type input "[DATE] 12:00 PM"
click at [894, 399] on button "OK" at bounding box center [892, 402] width 42 height 24
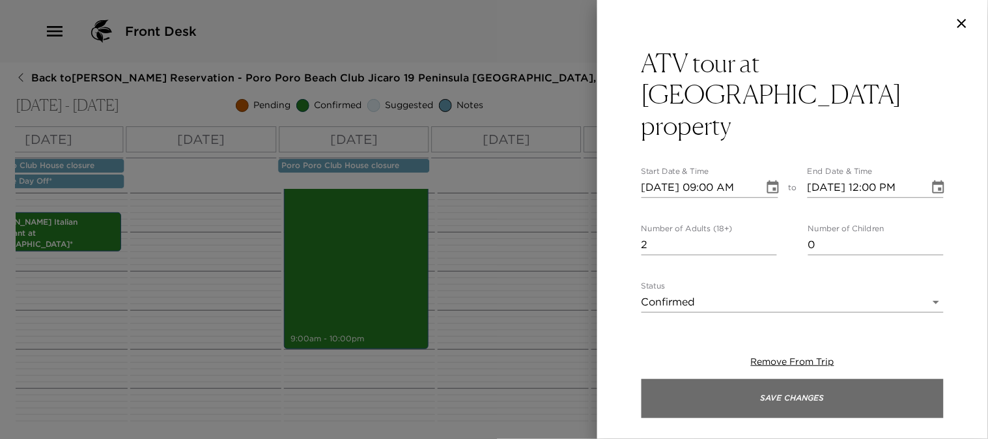
click at [680, 405] on button "Save Changes" at bounding box center [793, 398] width 302 height 39
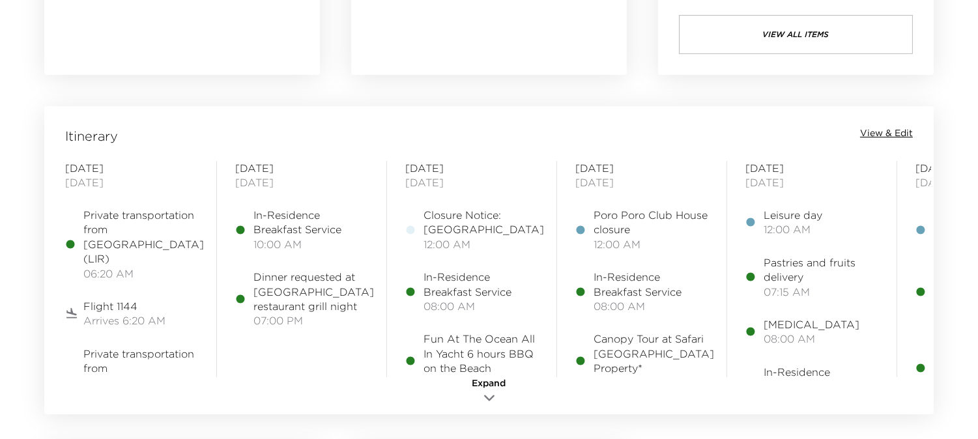
scroll to position [1013, 0]
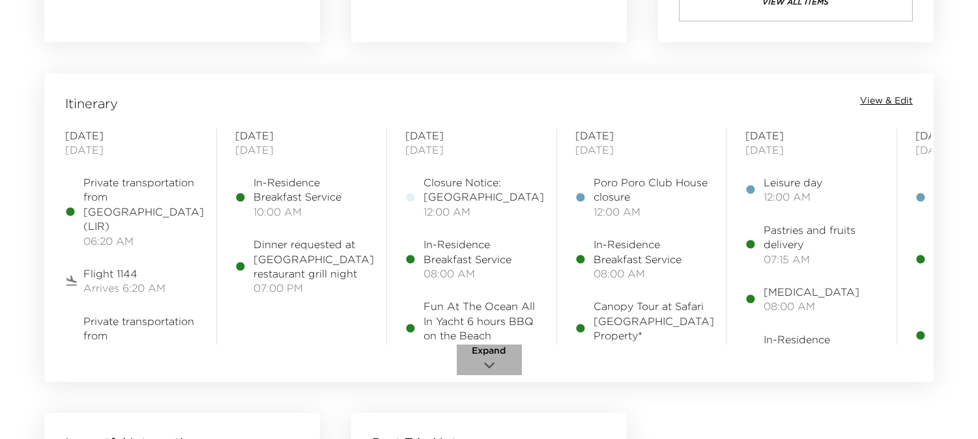
click at [491, 360] on icon "button" at bounding box center [489, 366] width 16 height 16
